Goal: Information Seeking & Learning: Find specific page/section

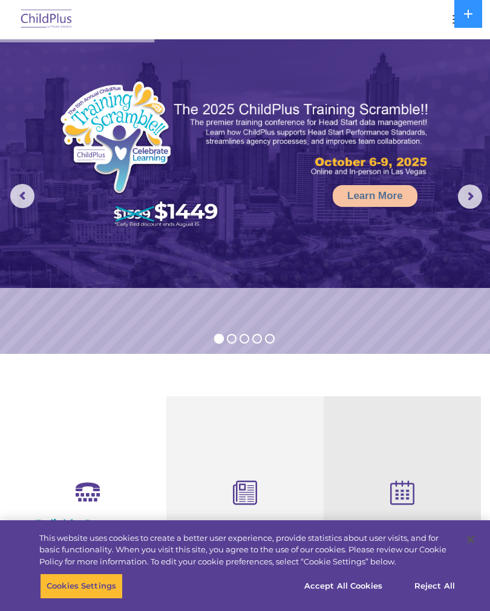
select select "MEDIUM"
click at [443, 20] on div at bounding box center [245, 19] width 442 height 29
click at [450, 21] on button "button" at bounding box center [458, 19] width 25 height 19
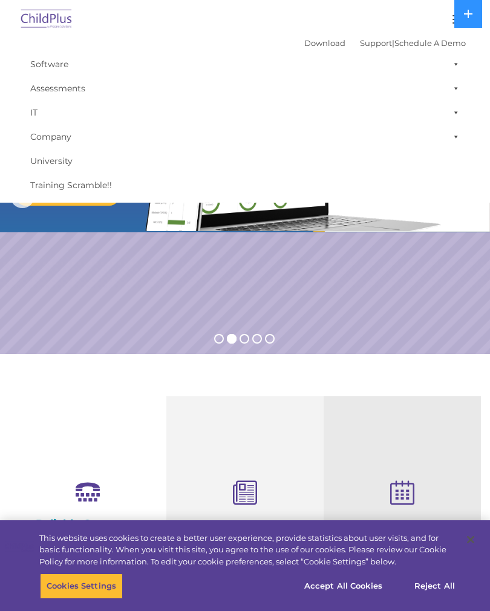
click at [448, 64] on span at bounding box center [454, 64] width 12 height 24
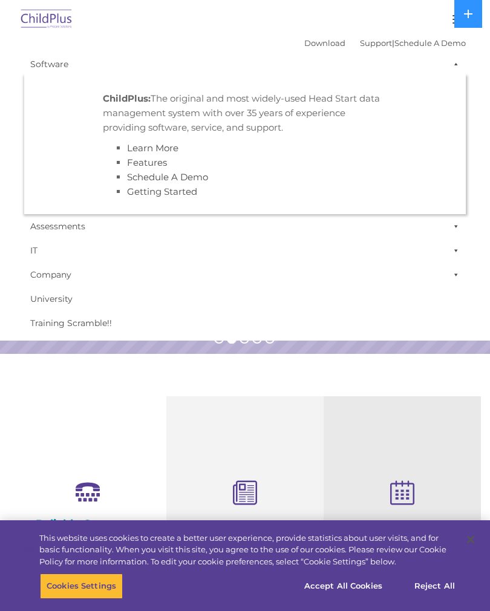
click at [458, 62] on span at bounding box center [454, 64] width 12 height 24
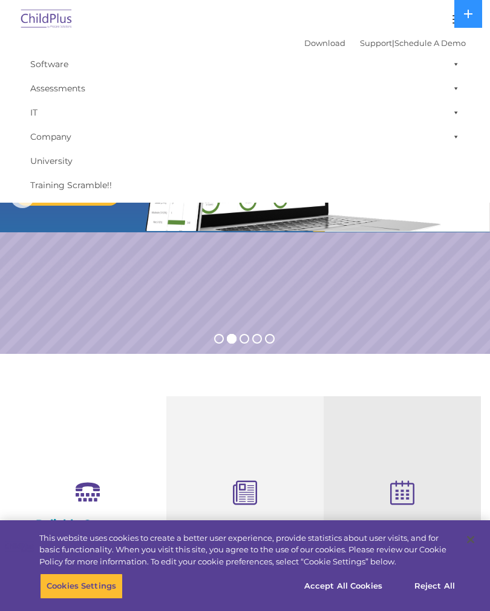
click at [458, 86] on span at bounding box center [454, 88] width 12 height 24
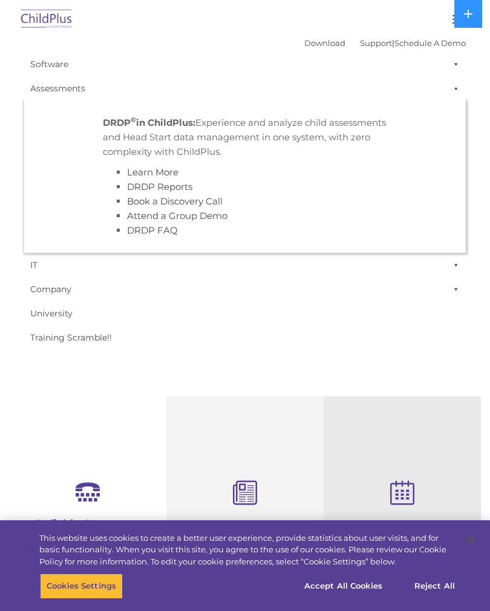
click at [455, 84] on span at bounding box center [454, 88] width 12 height 24
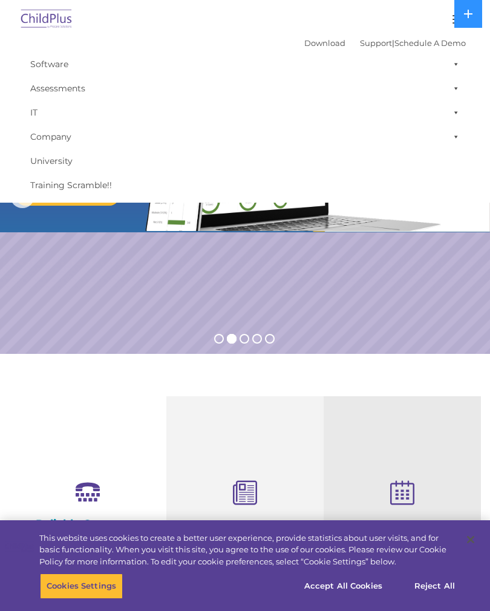
click at [458, 113] on span at bounding box center [454, 112] width 12 height 24
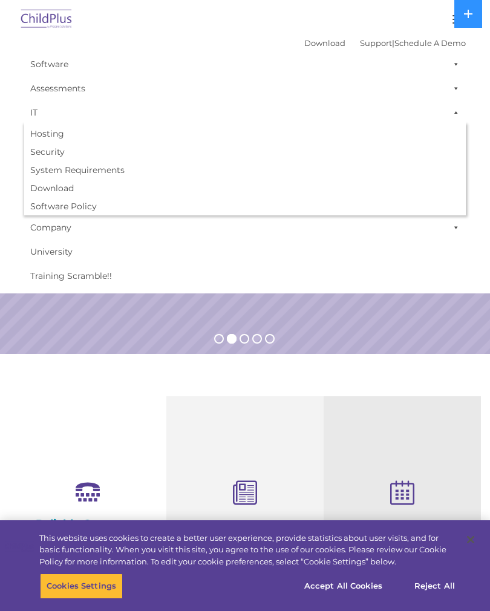
click at [457, 109] on span at bounding box center [454, 112] width 12 height 24
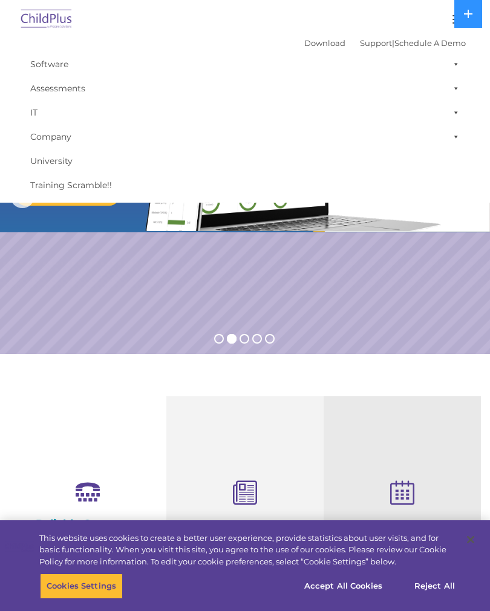
click at [457, 132] on span at bounding box center [454, 137] width 12 height 24
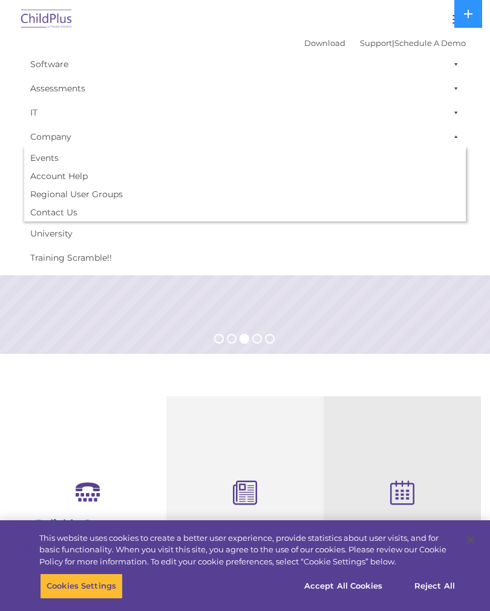
click at [66, 178] on link "Account Help" at bounding box center [245, 176] width 442 height 18
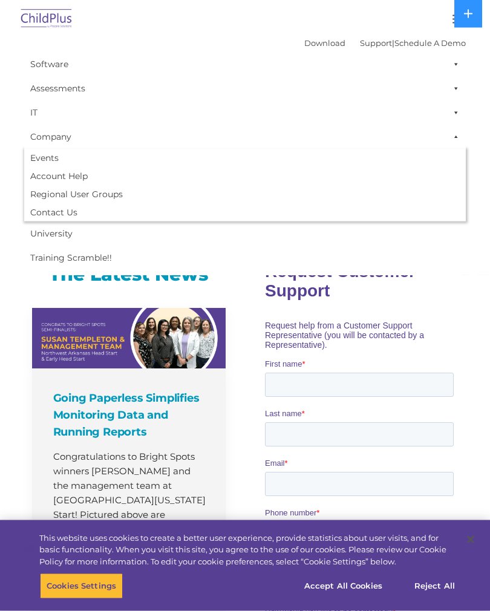
scroll to position [543, 0]
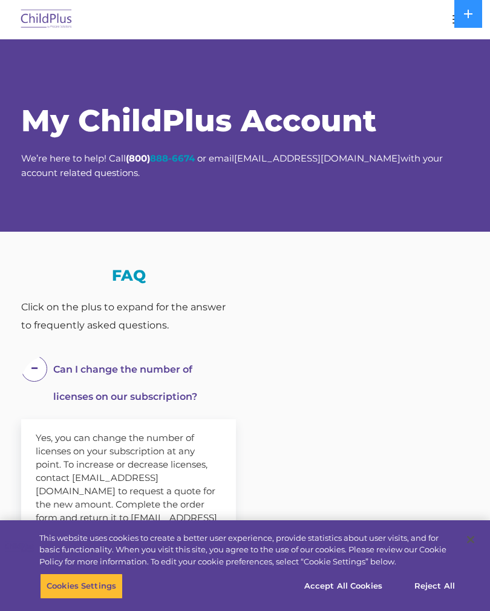
select select "MEDIUM"
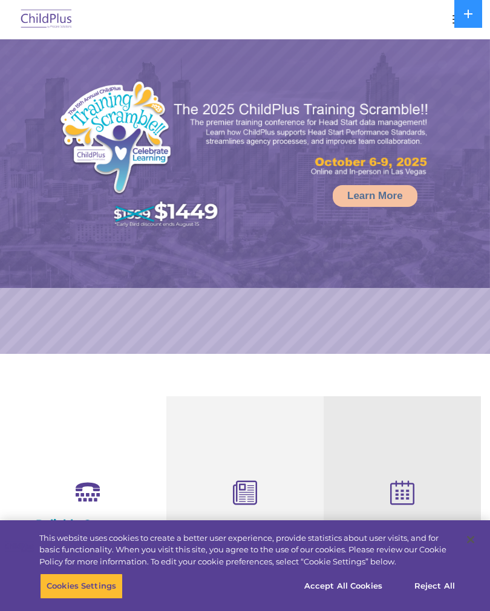
select select "MEDIUM"
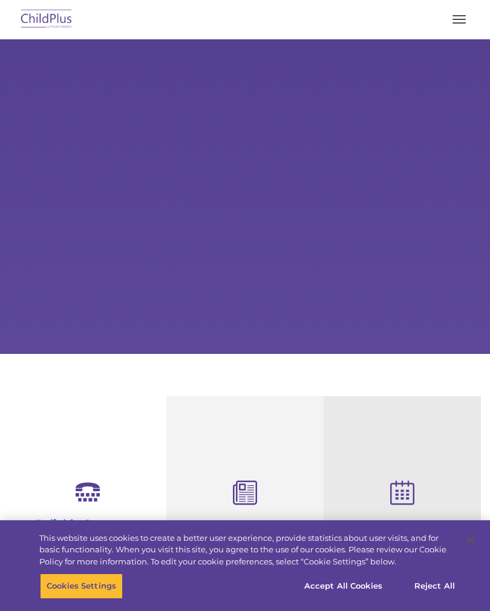
select select "MEDIUM"
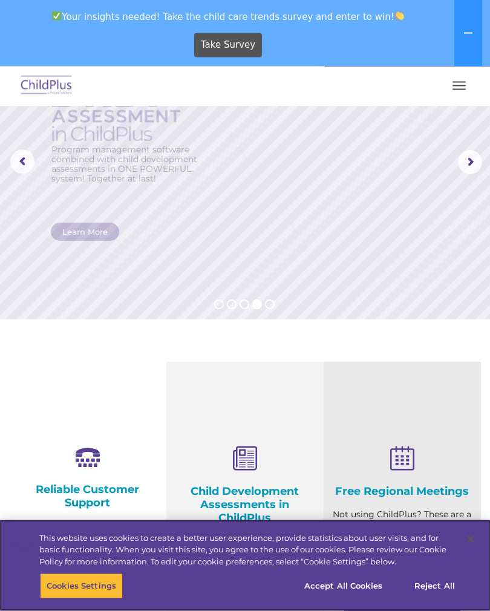
scroll to position [101, 0]
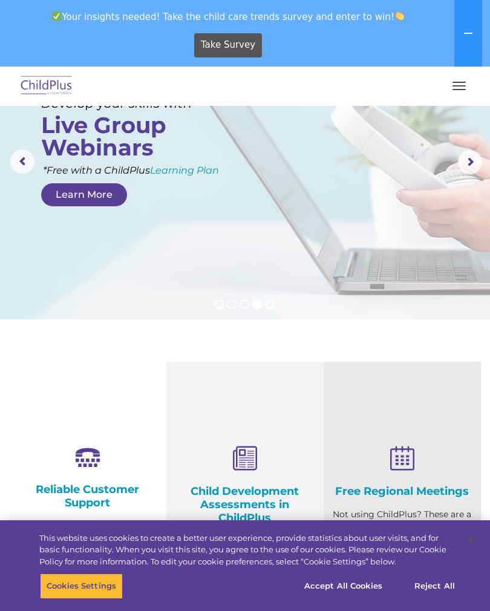
click at [446, 94] on button "button" at bounding box center [458, 85] width 25 height 19
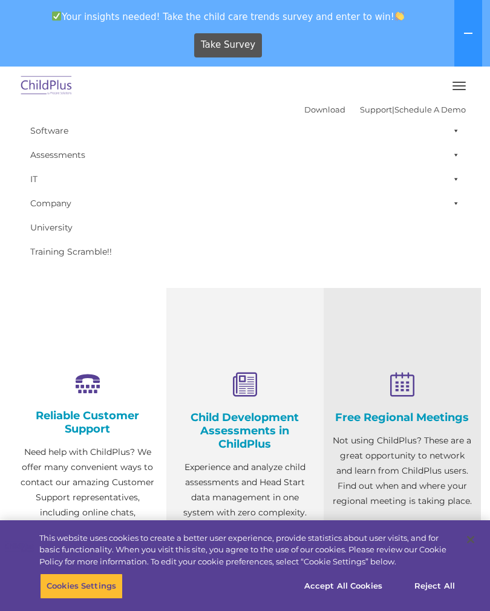
scroll to position [0, 0]
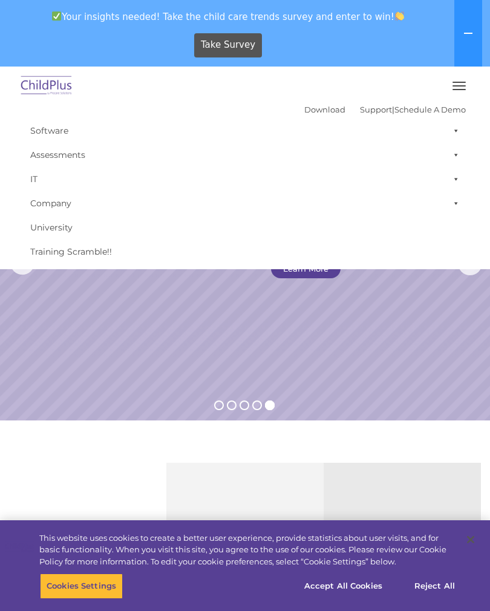
click at [59, 335] on rs-slide "Simplify the day-to-day challenges of Head Start operations with outstanding so…" at bounding box center [245, 263] width 490 height 315
